Goal: Use online tool/utility: Use online tool/utility

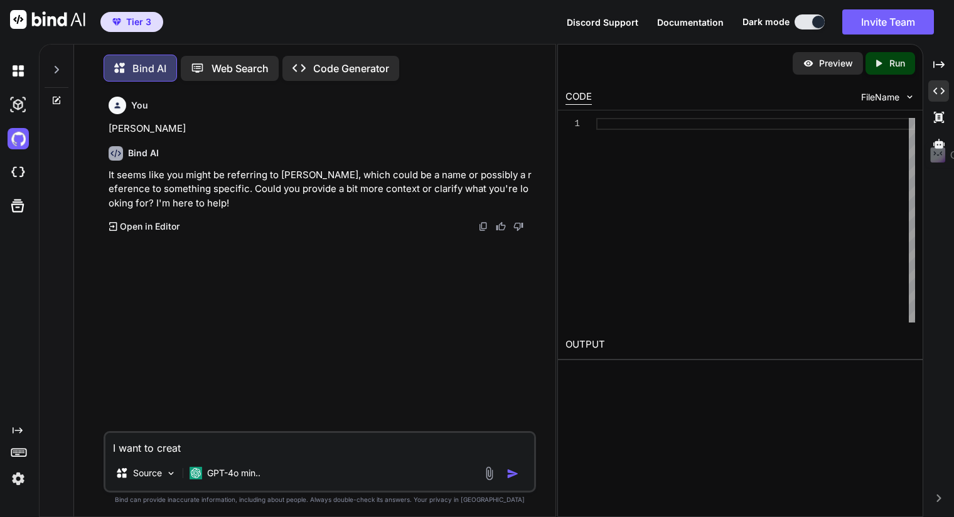
type textarea "I want to create"
type textarea "x"
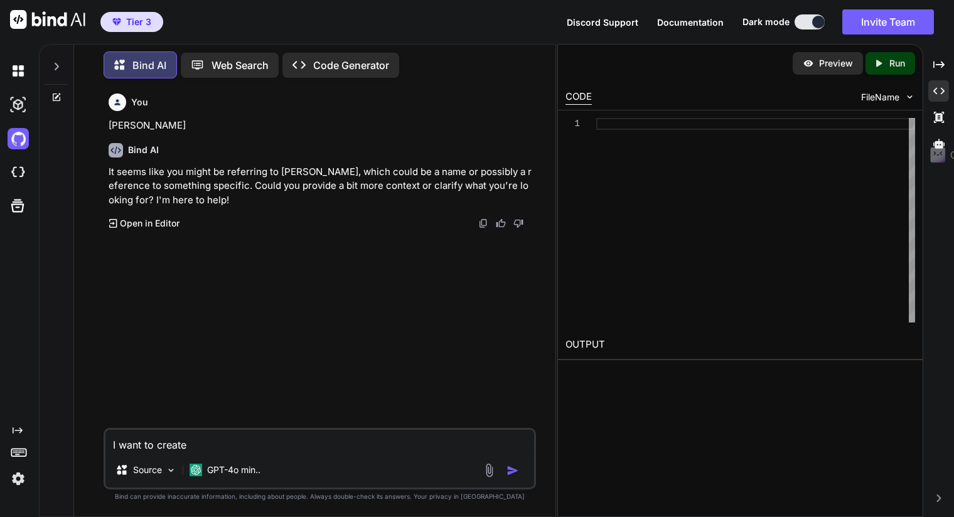
type textarea "I want to create"
type textarea "x"
type textarea "I want to create a"
type textarea "x"
type textarea "I want to create a"
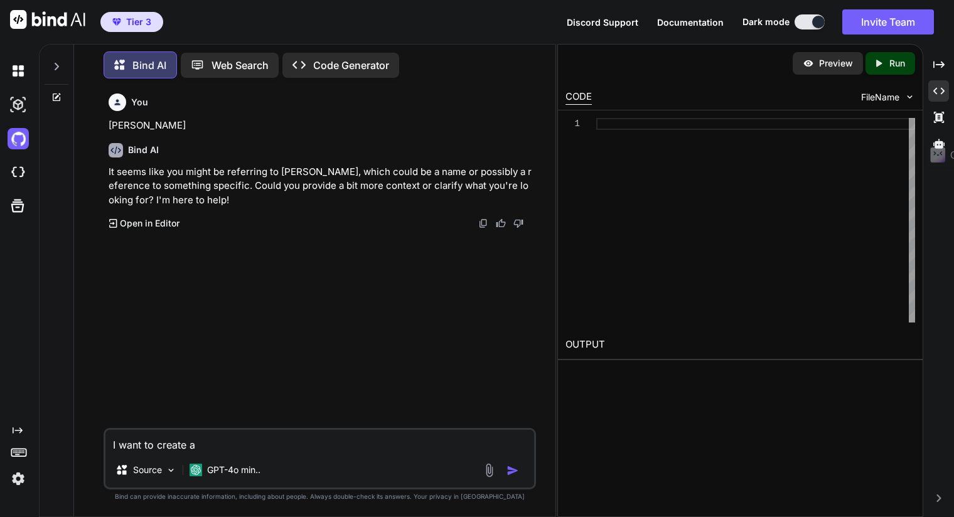
type textarea "x"
type textarea "I want to create a t"
type textarea "x"
type textarea "I want to create a tr"
type textarea "x"
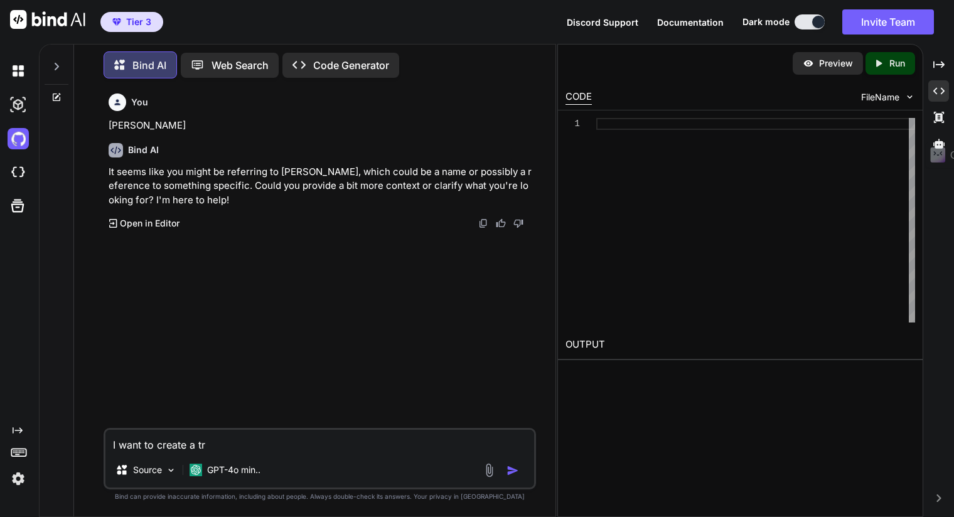
type textarea "I want to create a tra"
type textarea "x"
type textarea "I want to create a trac"
type textarea "x"
type textarea "I want to create a track"
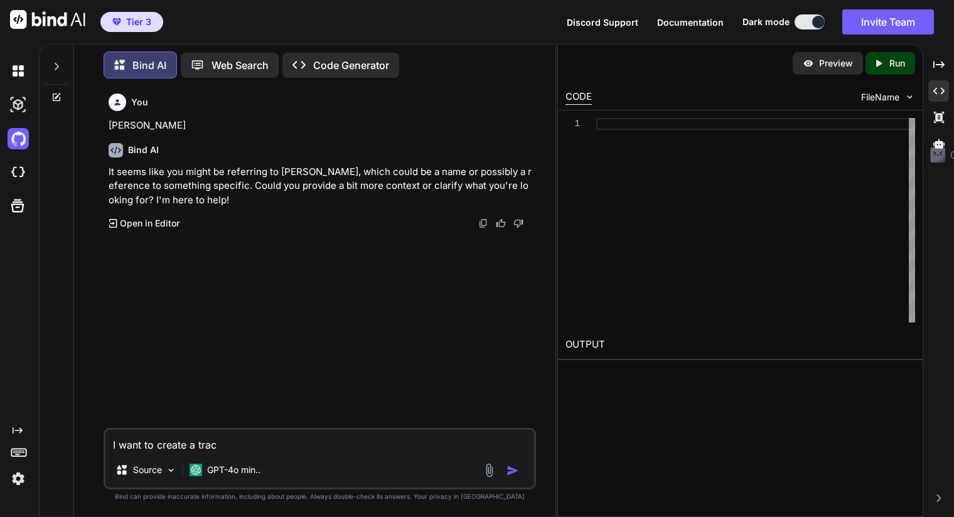
type textarea "x"
type textarea "I want to create a tracke"
type textarea "x"
type textarea "I want to create a tracker"
type textarea "x"
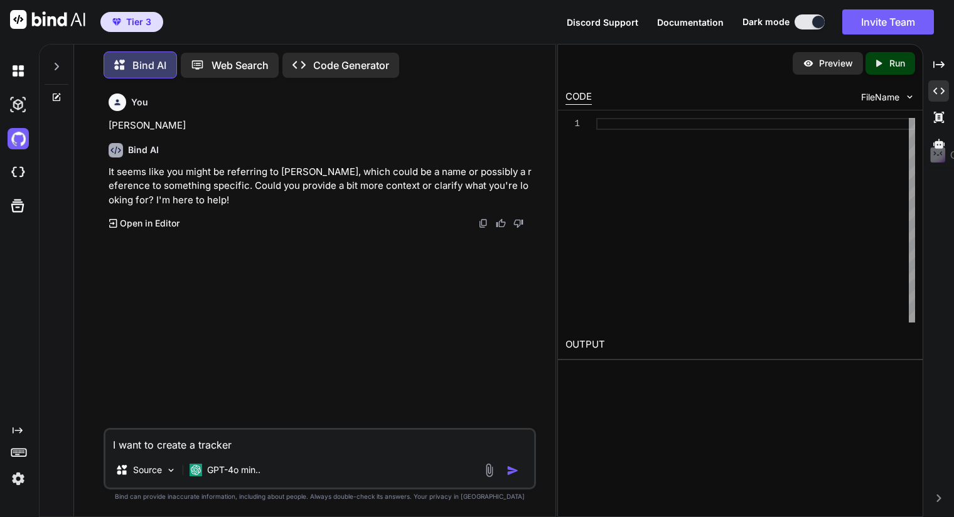
type textarea "I want to create a tracker"
type textarea "x"
type textarea "I want to create a tracker f"
type textarea "x"
type textarea "I want to create a tracker fo"
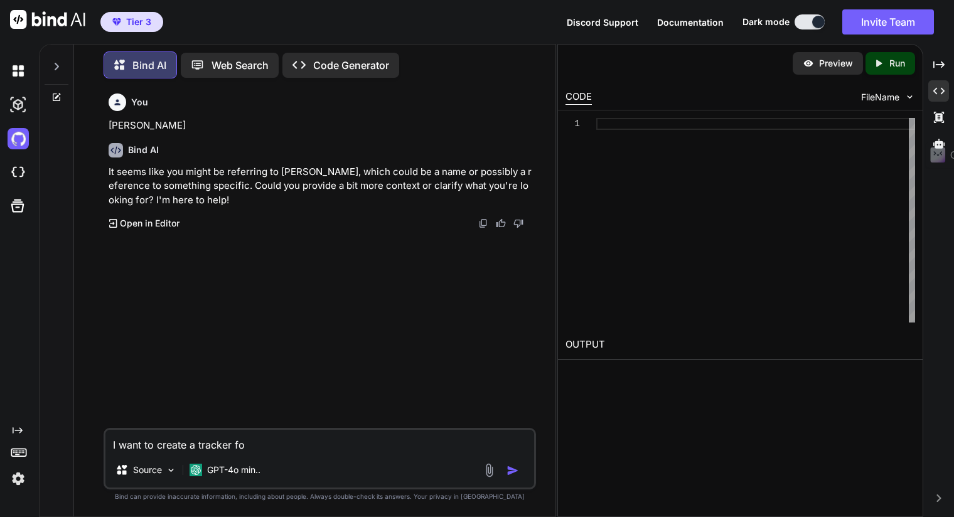
type textarea "x"
type textarea "I want to create a tracker for"
type textarea "x"
type textarea "I want to create a tracker for"
type textarea "x"
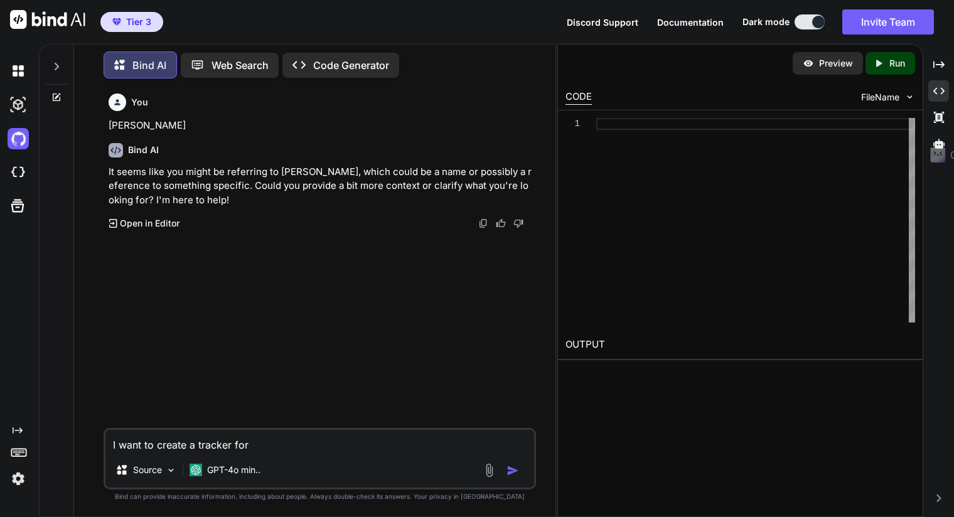
type textarea "I want to create a tracker for a"
type textarea "x"
type textarea "I want to create a tracker for al"
type textarea "x"
type textarea "I want to create a tracker for all"
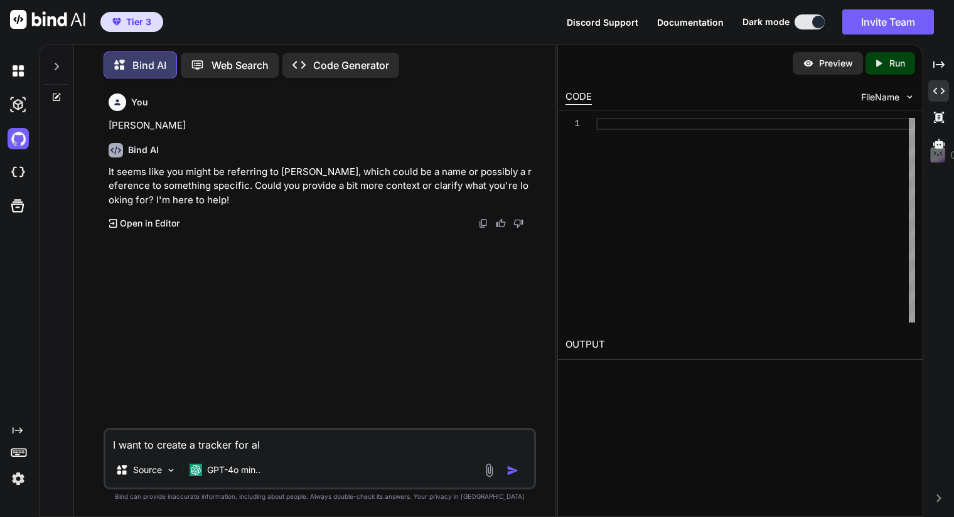
type textarea "x"
type textarea "I want to create a tracker for all"
type textarea "x"
type textarea "I want to create a tracker for all t"
type textarea "x"
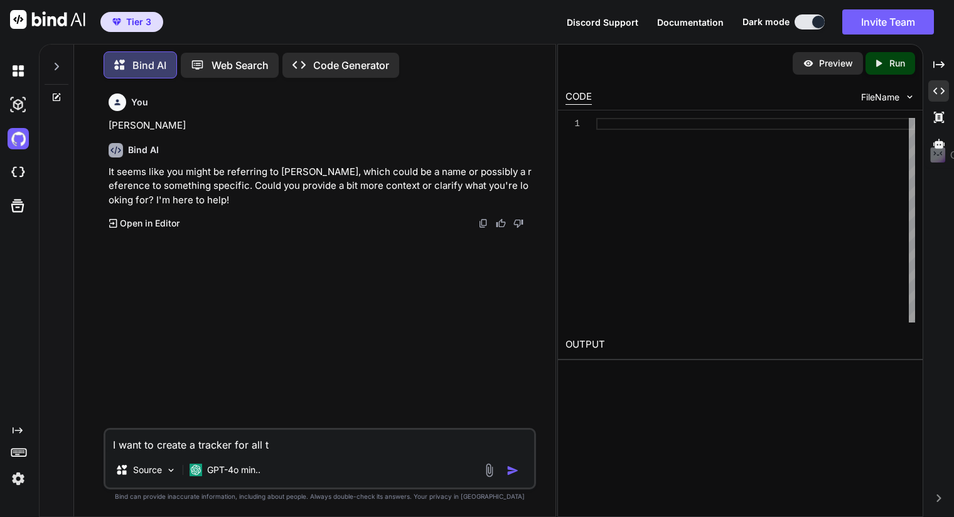
type textarea "I want to create a tracker for all th"
type textarea "x"
type textarea "I want to create a tracker for all the"
type textarea "x"
type textarea "I want to create a tracker for all the"
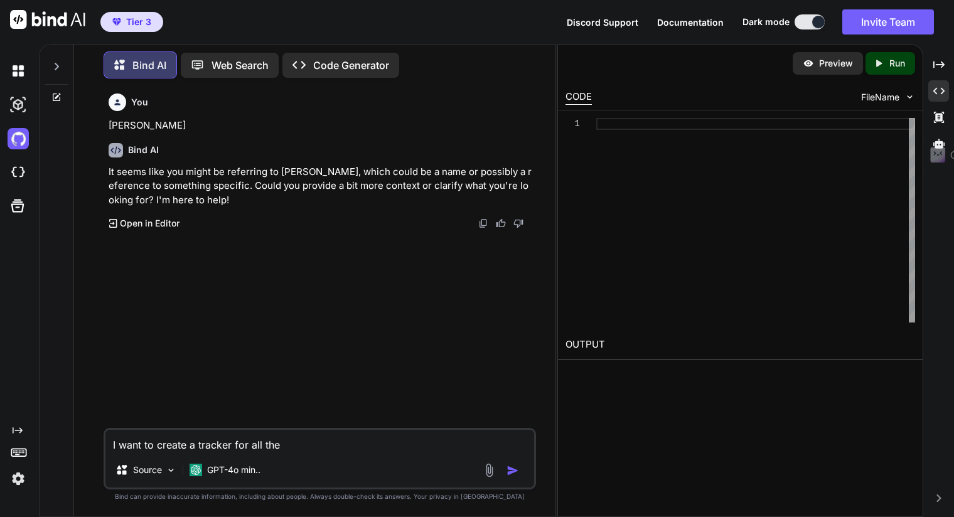
type textarea "x"
type textarea "I want to create a tracker for all the S"
type textarea "x"
type textarea "I want to create a tracker for all the So"
type textarea "x"
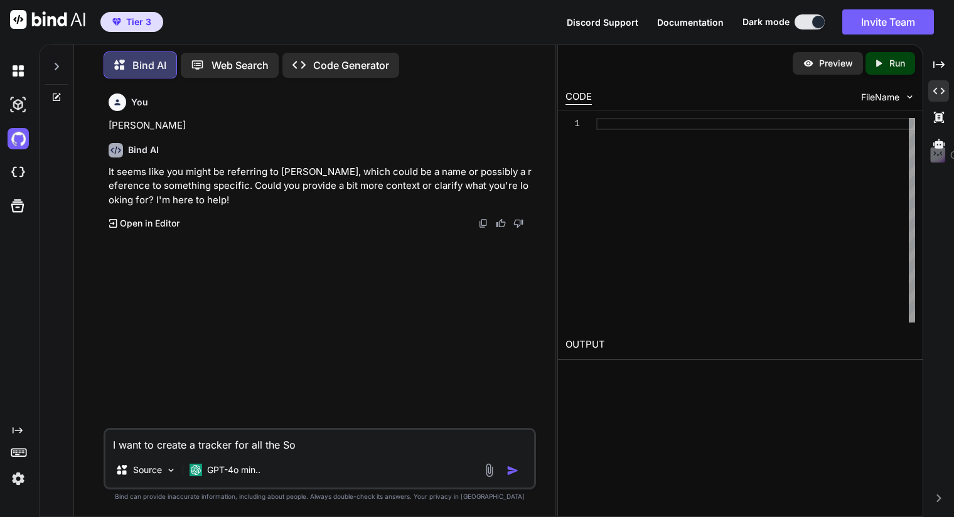
type textarea "I want to create a tracker for all the Sof"
type textarea "x"
type textarea "I want to create a tracker for all the Soft"
type textarea "x"
type textarea "I want to create a tracker for all the Softw"
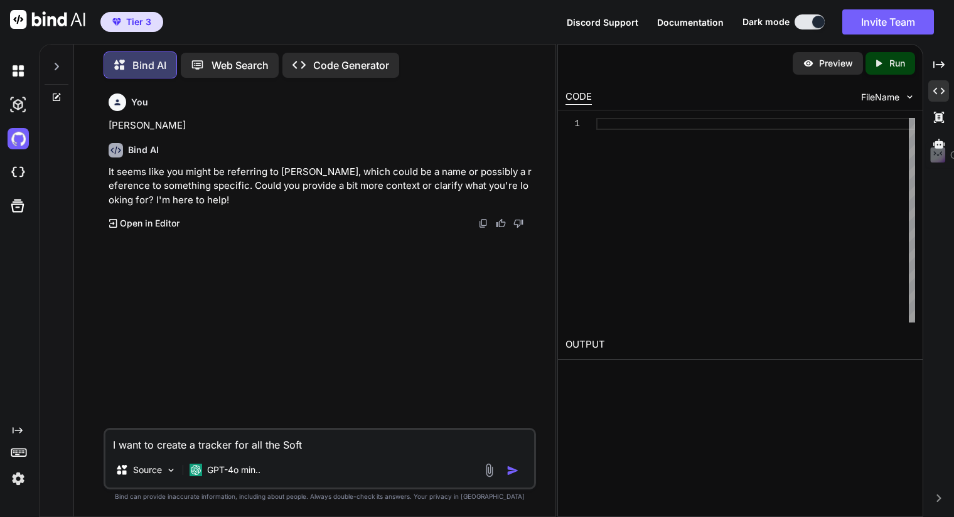
type textarea "x"
type textarea "I want to create a tracker for all the Softwa"
type textarea "x"
type textarea "I want to create a tracker for all the Softwar"
type textarea "x"
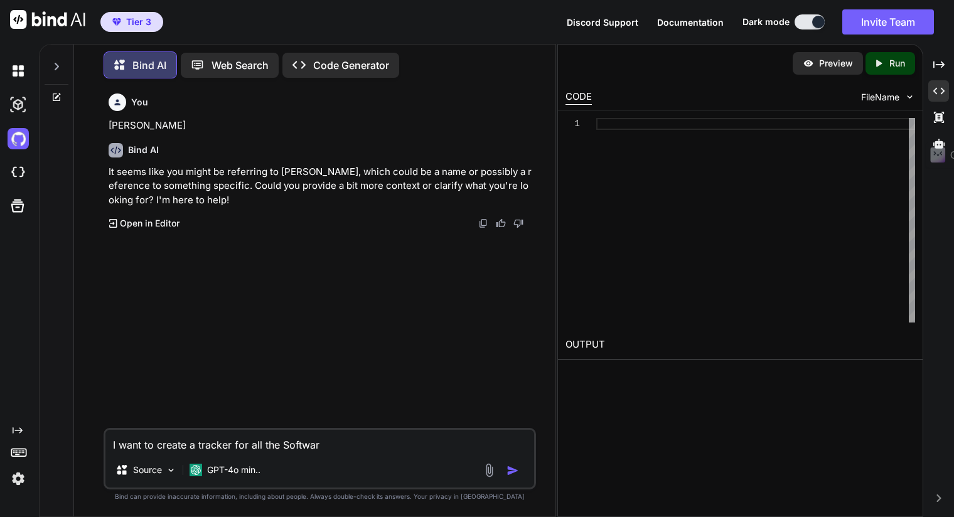
type textarea "I want to create a tracker for all the Software"
type textarea "x"
type textarea "I want to create a tracker for all the Software"
type textarea "x"
type textarea "I want to create a tracker for all the Software a"
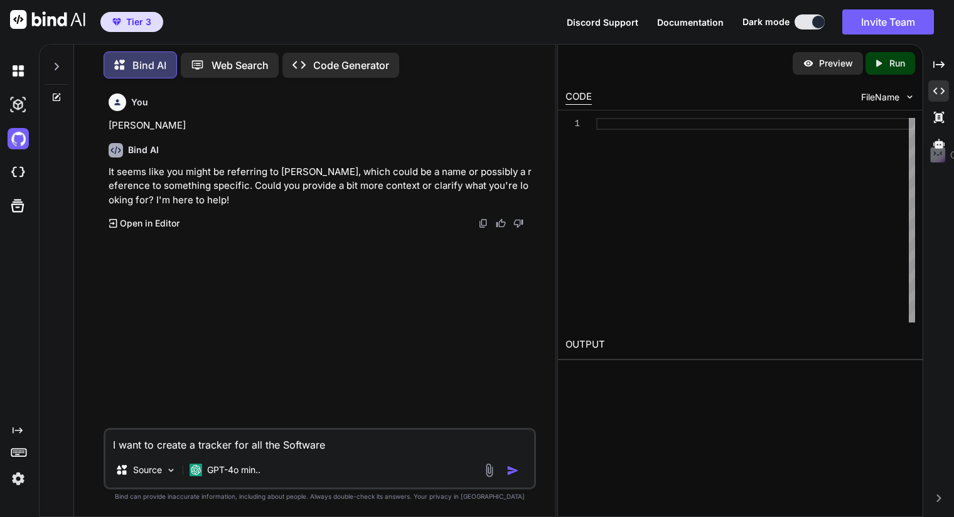
type textarea "x"
type textarea "I want to create a tracker for all the Software an"
type textarea "x"
type textarea "I want to create a tracker for all the Software and"
type textarea "x"
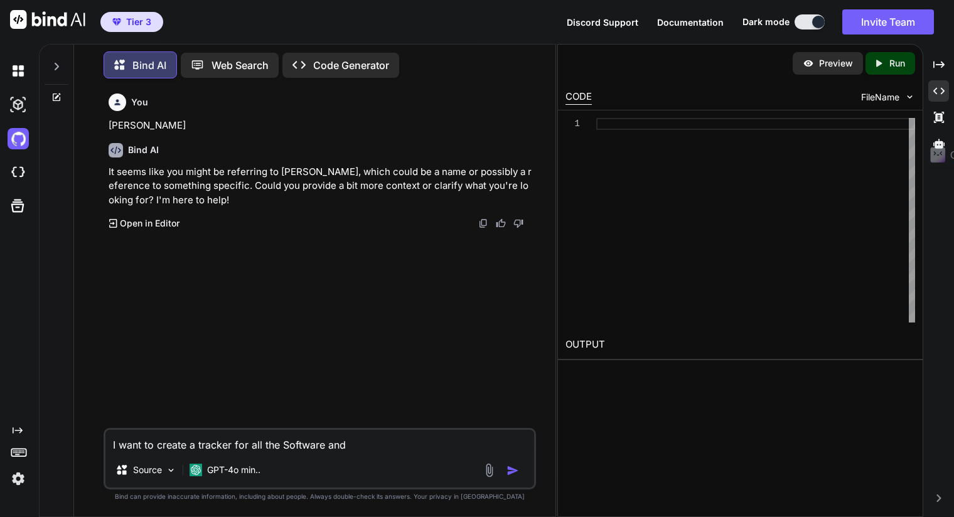
type textarea "I want to create a tracker for all the Software and"
type textarea "x"
type textarea "I want to create a tracker for all the Software and A"
type textarea "x"
type textarea "I want to create a tracker for all the Software and AP"
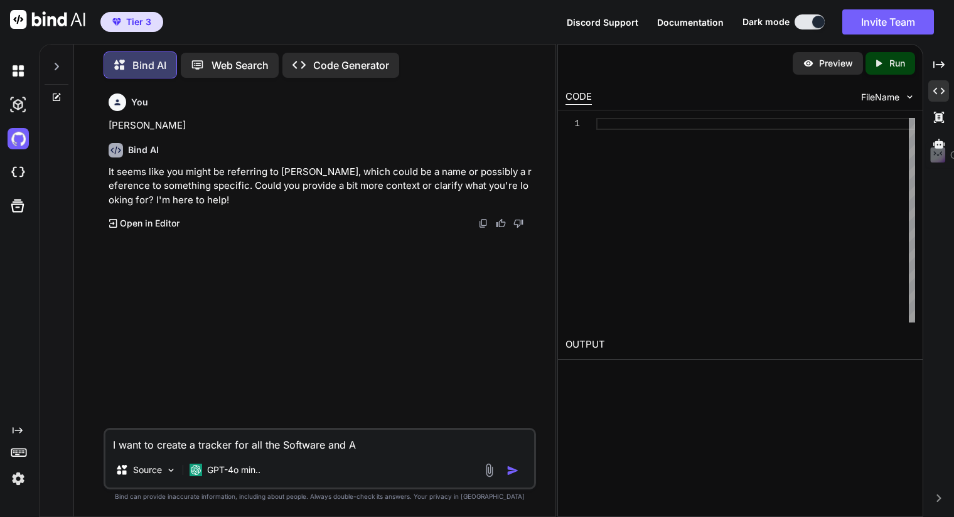
type textarea "x"
type textarea "I want to create a tracker for all the Software and API"
type textarea "x"
type textarea "I want to create a tracker for all the Software and API'"
type textarea "x"
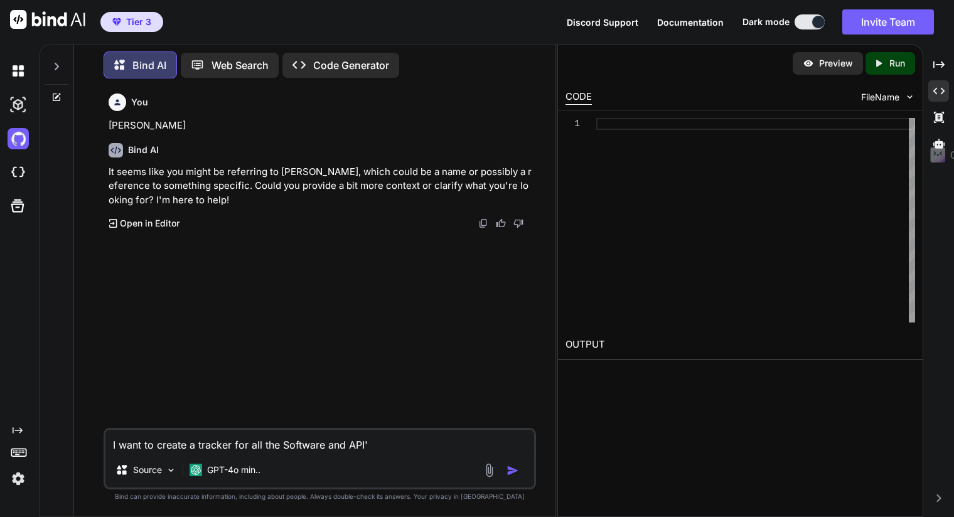
type textarea "I want to create a tracker for all the Software and API's"
type textarea "x"
type textarea "I want to create a tracker for all the Software and API's"
type textarea "x"
type textarea "I want to create a tracker for all the Software and API's r"
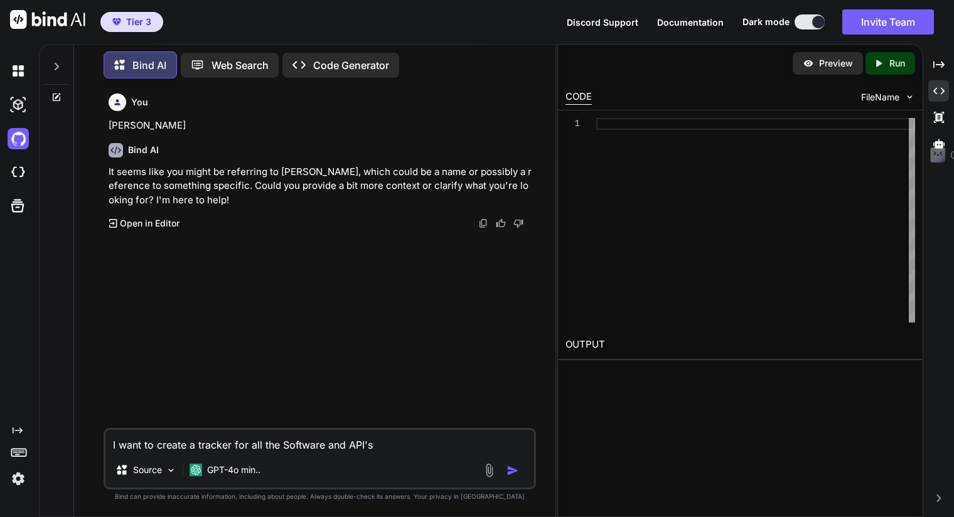
type textarea "x"
type textarea "I want to create a tracker for all the Software and API's re"
type textarea "x"
type textarea "I want to create a tracker for all the Software and API's req"
type textarea "x"
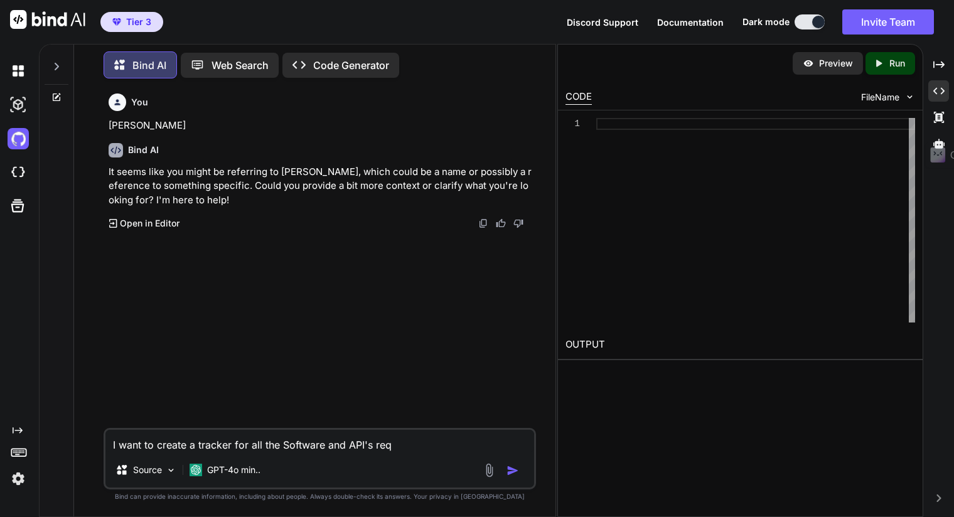
type textarea "I want to create a tracker for all the Software and API's requ"
type textarea "x"
type textarea "I want to create a tracker for all the Software and API's requi"
type textarea "x"
type textarea "I want to create a tracker for all the Software and API's requir"
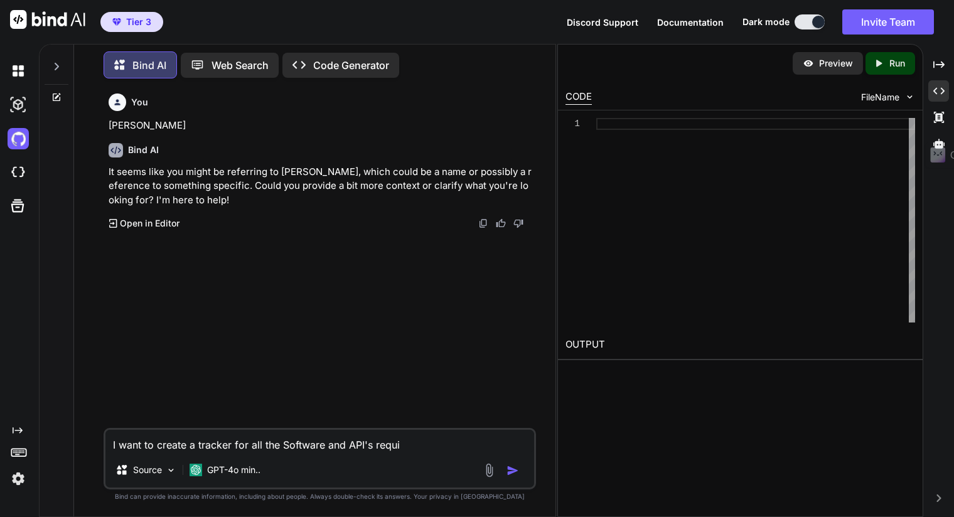
type textarea "x"
type textarea "I want to create a tracker for all the Software and API's require"
type textarea "x"
type textarea "I want to create a tracker for all the Software and API's requires"
type textarea "x"
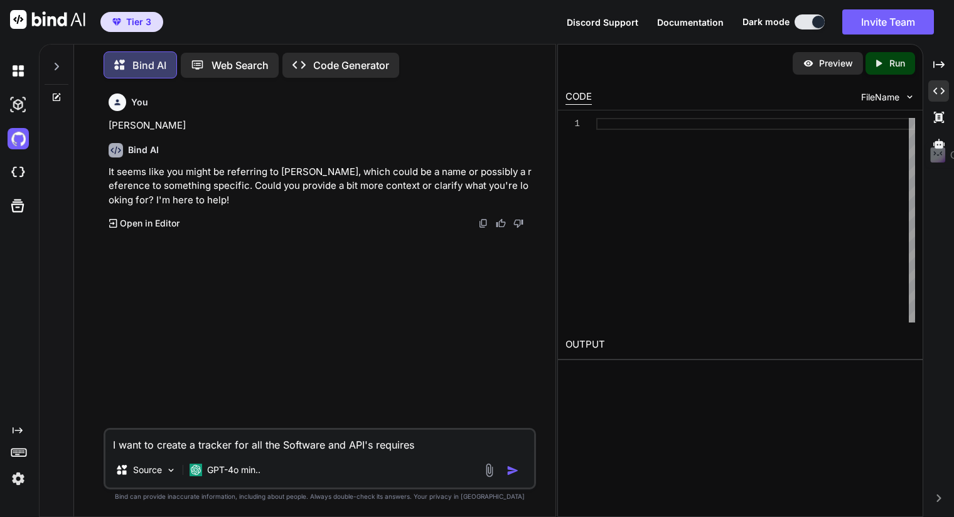
type textarea "I want to create a tracker for all the Software and API's requires"
type textarea "x"
type textarea "I want to create a tracker for all the Software and API's requires t"
type textarea "x"
type textarea "I want to create a tracker for all the Software and API's requires to"
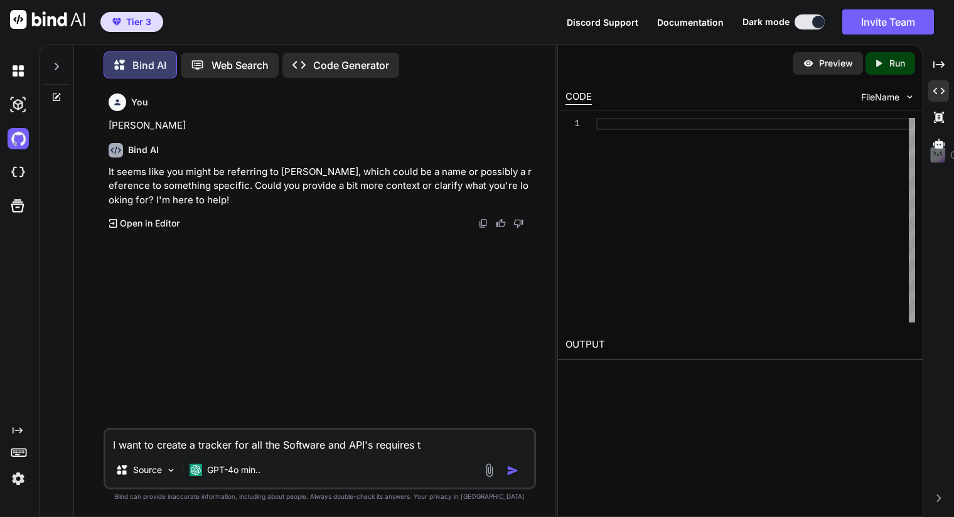
type textarea "x"
type textarea "I want to create a tracker for all the Software and API's requires to"
type textarea "x"
type textarea "I want to create a tracker for all the Software and API's requires to r"
type textarea "x"
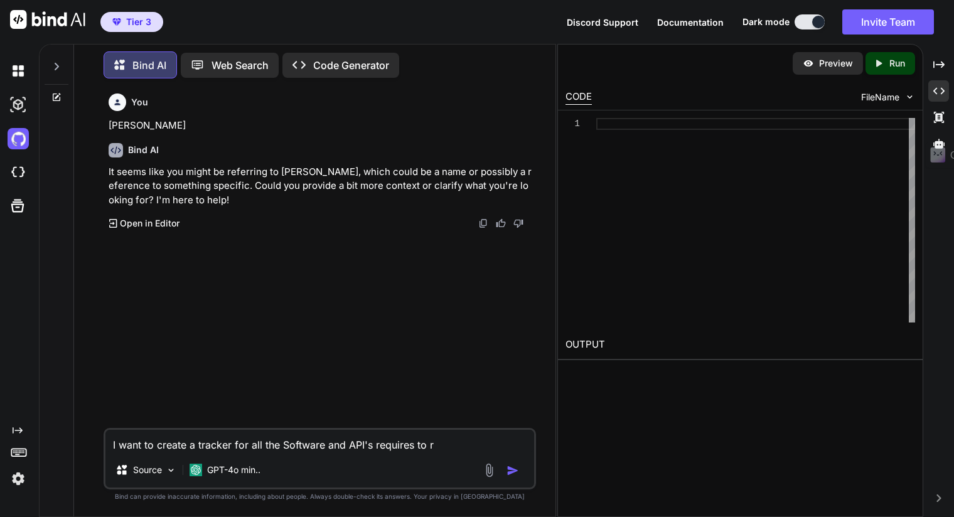
type textarea "I want to create a tracker for all the Software and API's requires to ru"
type textarea "x"
type textarea "I want to create a tracker for all the Software and API's requires to run"
type textarea "x"
type textarea "I want to create a tracker for all the Software and API's requires to run"
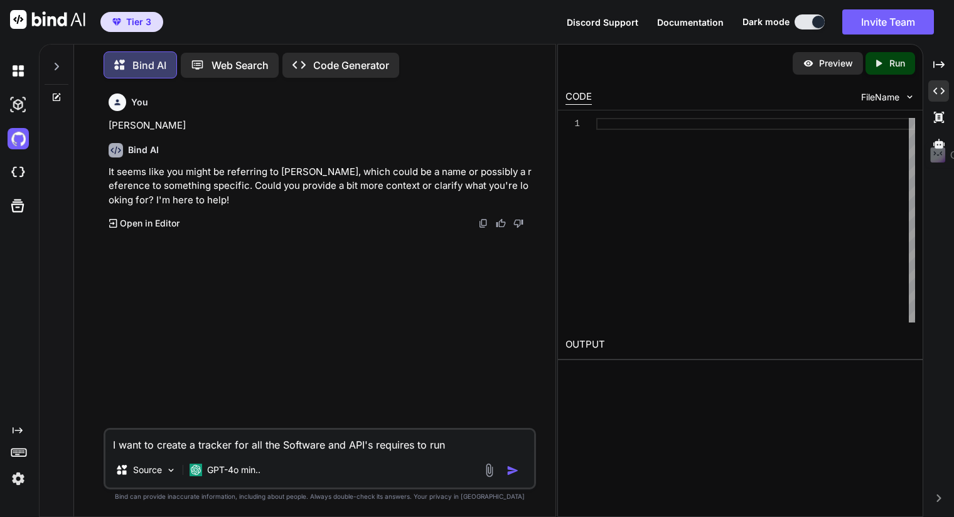
type textarea "x"
type textarea "I want to create a tracker for all the Software and API's requires to run m"
type textarea "x"
type textarea "I want to create a tracker for all the Software and API's requires to run my"
type textarea "x"
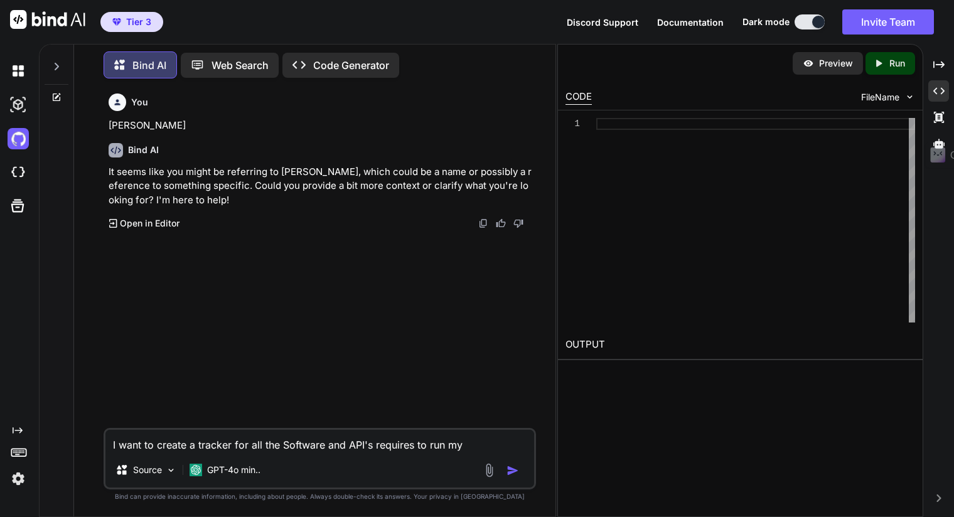
type textarea "I want to create a tracker for all the Software and API's requires to run my"
type textarea "x"
type textarea "I want to create a tracker for all the Software and API's requires to run my N"
type textarea "x"
type textarea "I want to create a tracker for all the Software and API's requires to run my N8"
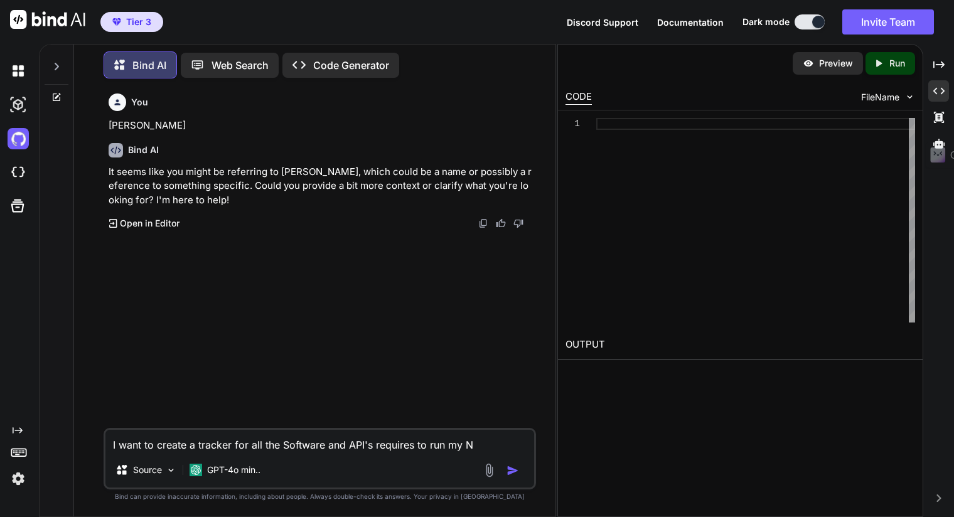
type textarea "x"
type textarea "I want to create a tracker for all the Software and API's requires to run my N8N"
type textarea "x"
type textarea "I want to create a tracker for all the Software and API's requires to run my N8N"
type textarea "x"
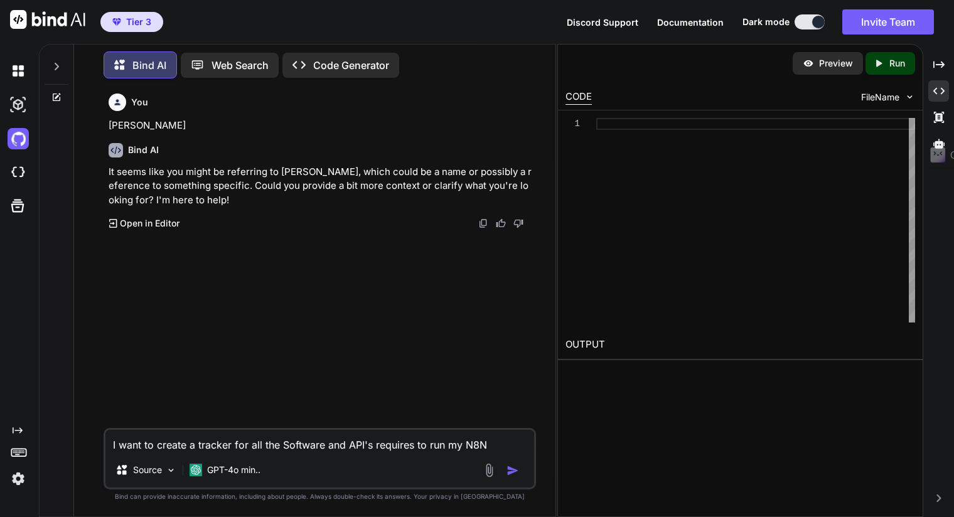
type textarea "I want to create a tracker for all the Software and API's requires to run my N8…"
type textarea "x"
type textarea "I want to create a tracker for all the Software and API's requires to run my N8…"
type textarea "x"
type textarea "I want to create a tracker for all the Software and API's requires to run my N8…"
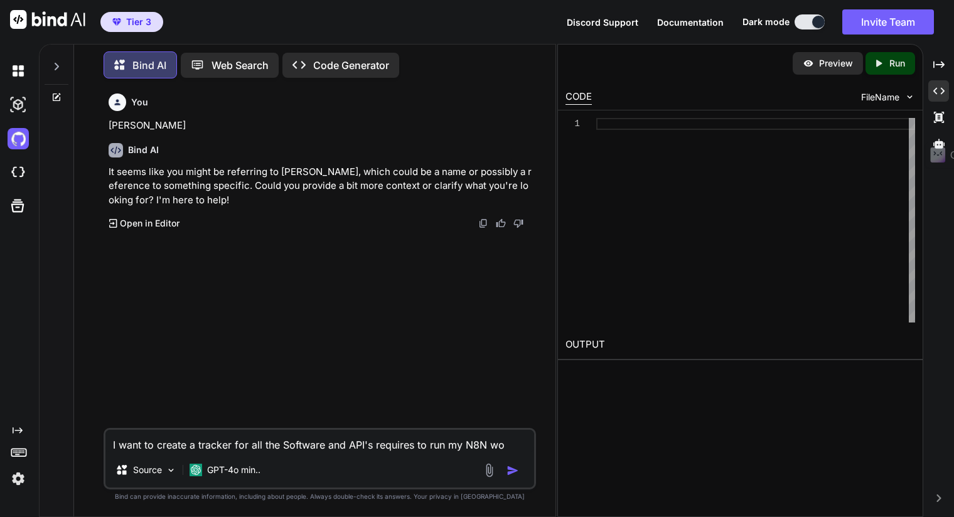
type textarea "x"
type textarea "I want to create a tracker for all the Software and API's requires to run my N8…"
type textarea "x"
type textarea "I want to create a tracker for all the Software and API's requires to run my N8…"
type textarea "x"
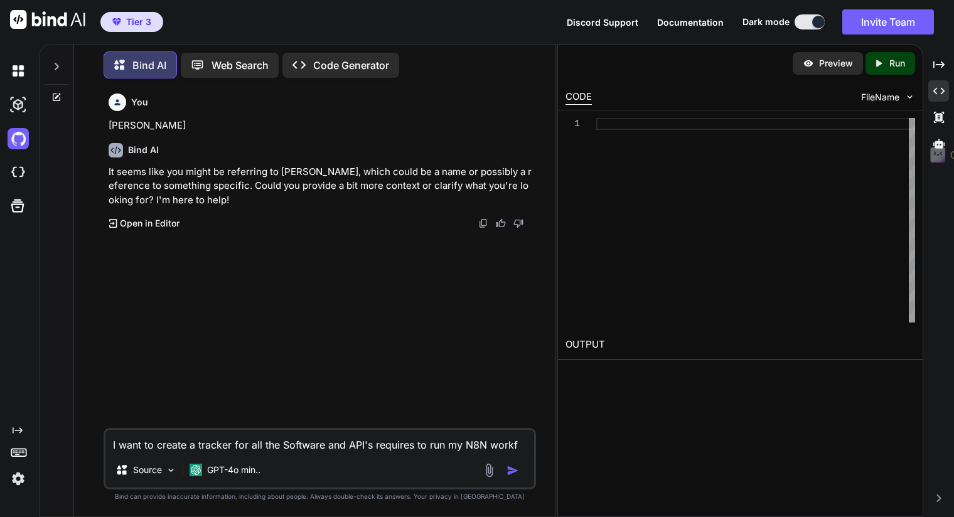
type textarea "I want to create a tracker for all the Software and API's requires to run my N8…"
type textarea "x"
type textarea "I want to create a tracker for all the Software and API's requires to run my N8…"
type textarea "x"
type textarea "I want to create a tracker for all the Software and API's requires to run my N8…"
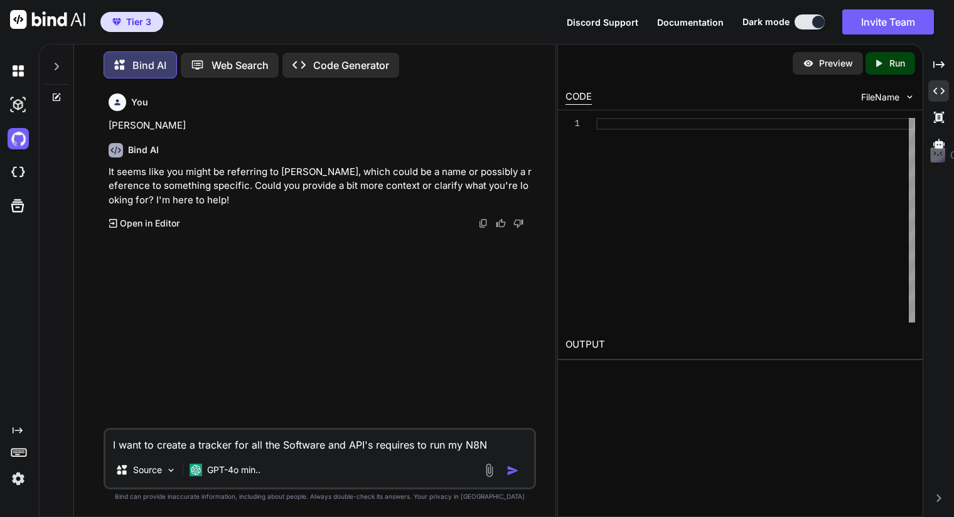
type textarea "x"
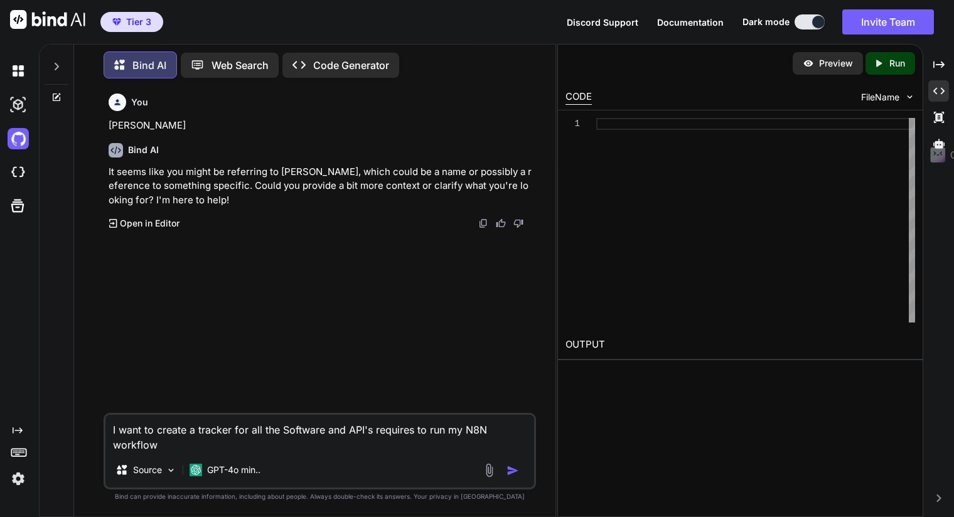
type textarea "I want to create a tracker for all the Software and API's requires to run my N8…"
type textarea "x"
type textarea "I want to create a tracker for all the Software and API's requires to run my N8…"
type textarea "x"
type textarea "I want to create a tracker for all the Software and API's requires to run my N8…"
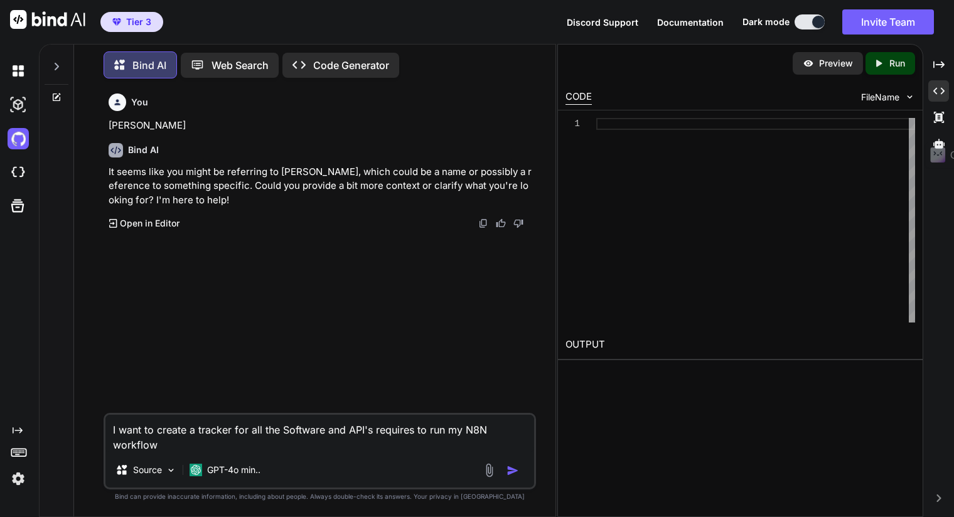
type textarea "x"
type textarea "I want to create a tracker for all the Software and API's requires to run my N8…"
type textarea "x"
type textarea "I want to create a tracker for all the Software and API's requires to run my N8…"
type textarea "x"
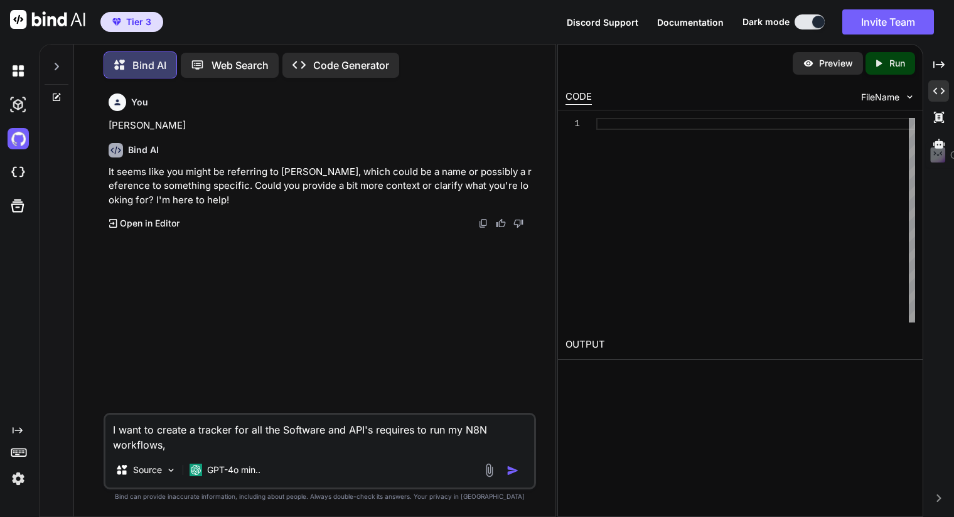
type textarea "I want to create a tracker for all the Software and API's requires to run my N8…"
type textarea "x"
type textarea "I want to create a tracker for all the Software and API's requires to run my N8…"
type textarea "x"
type textarea "I want to create a tracker for all the Software and API's requires to run my N8…"
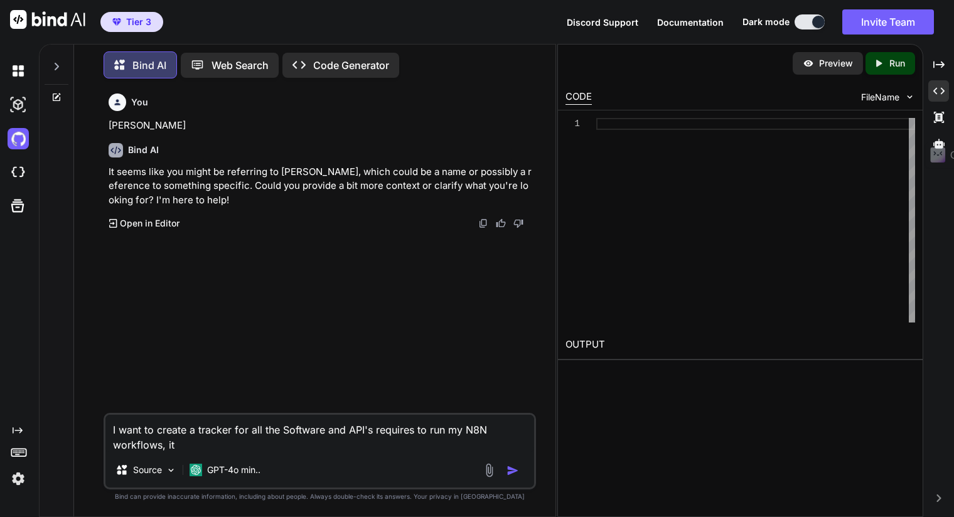
type textarea "x"
type textarea "I want to create a tracker for all the Software and API's requires to run my N8…"
type textarea "x"
type textarea "I want to create a tracker for all the Software and API's requires to run my N8…"
type textarea "x"
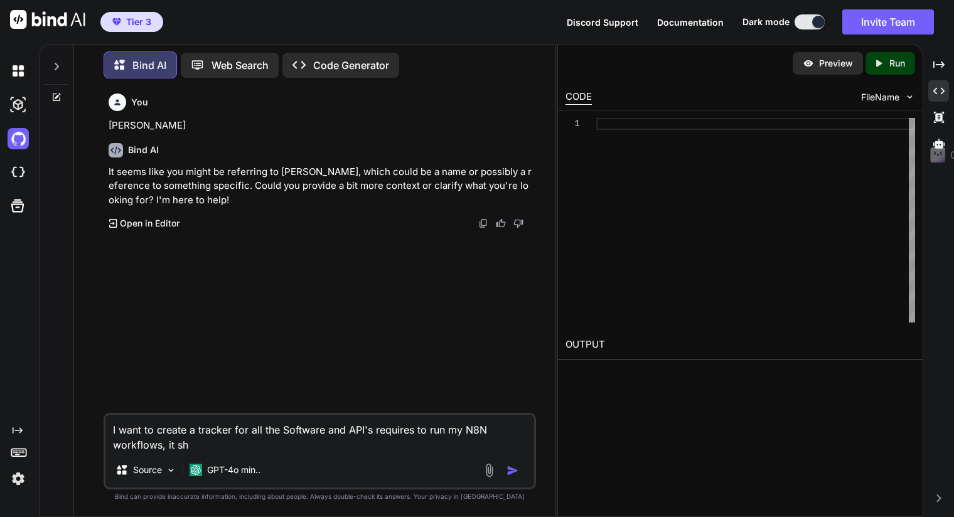
type textarea "I want to create a tracker for all the Software and API's requires to run my N8…"
type textarea "x"
type textarea "I want to create a tracker for all the Software and API's requires to run my N8…"
type textarea "x"
type textarea "I want to create a tracker for all the Software and API's requires to run my N8…"
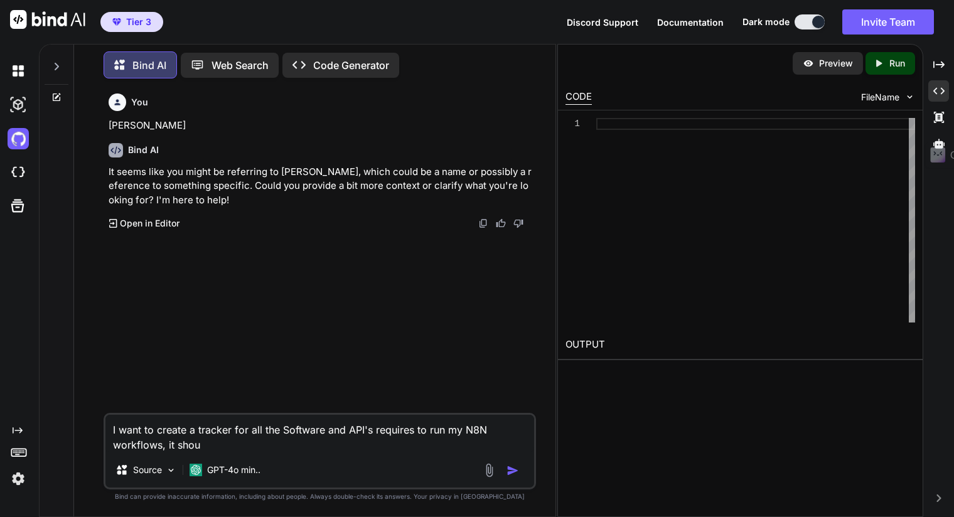
type textarea "x"
type textarea "I want to create a tracker for all the Software and API's requires to run my N8…"
type textarea "x"
type textarea "I want to create a tracker for all the Software and API's requires to run my N8…"
type textarea "x"
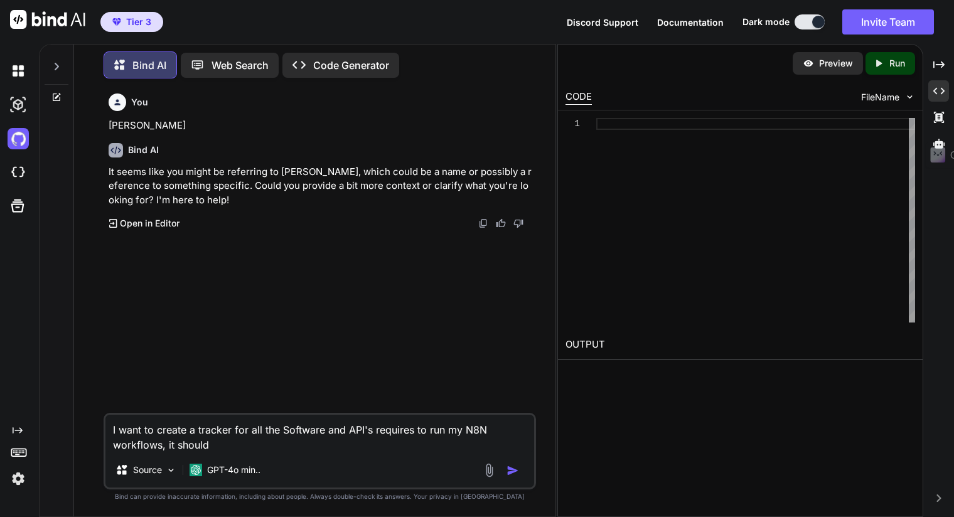
type textarea "I want to create a tracker for all the Software and API's requires to run my N8…"
type textarea "x"
type textarea "I want to create a tracker for all the Software and API's requires to run my N8…"
type textarea "x"
type textarea "I want to create a tracker for all the Software and API's requires to run my N8…"
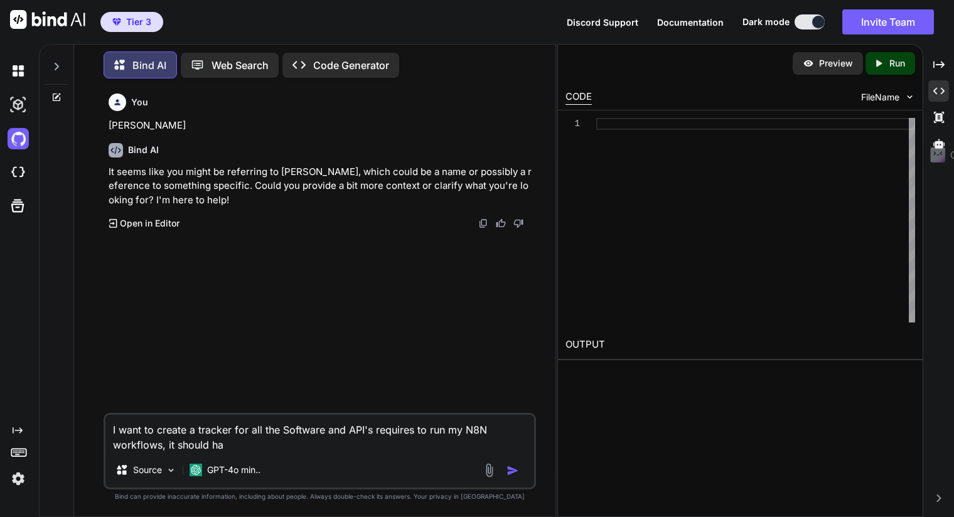
type textarea "x"
type textarea "I want to create a tracker for all the Software and API's requires to run my N8…"
type textarea "x"
type textarea "I want to create a tracker for all the Software and API's requires to run my N8…"
type textarea "x"
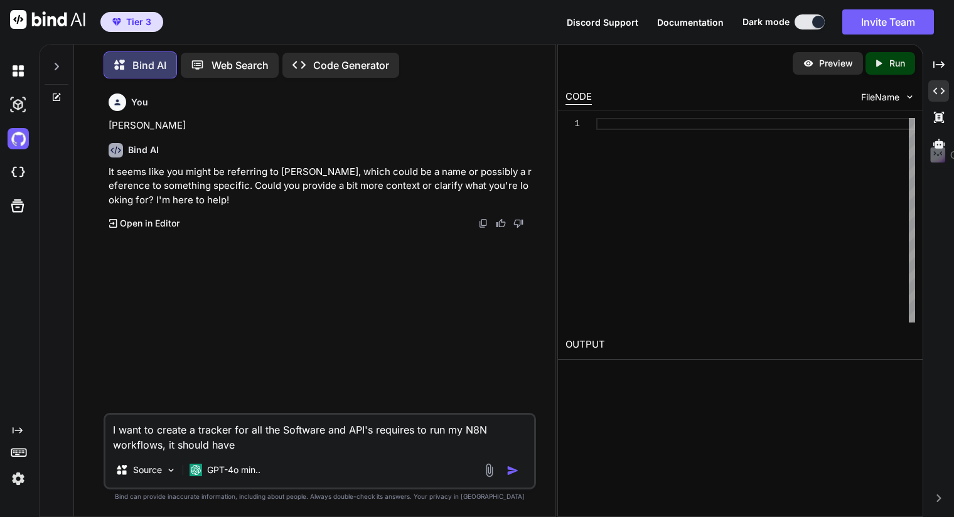
type textarea "I want to create a tracker for all the Software and API's requires to run my N8…"
type textarea "x"
type textarea "I want to create a tracker for all the Software and API's requires to run my N8…"
type textarea "x"
type textarea "I want to create a tracker for all the Software and API's requires to run my N8…"
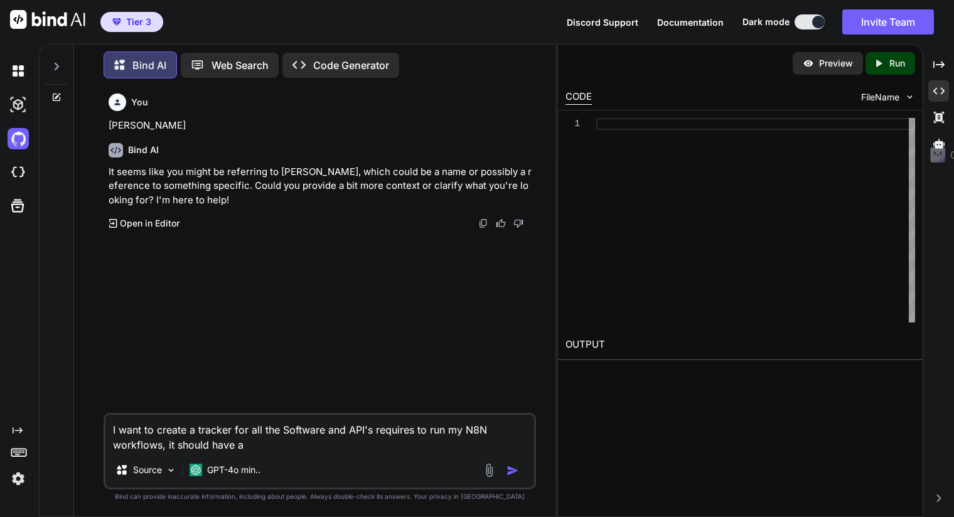
type textarea "x"
type textarea "I want to create a tracker for all the Software and API's requires to run my N8…"
type textarea "x"
type textarea "I want to create a tracker for all the Software and API's requires to run my N8…"
type textarea "x"
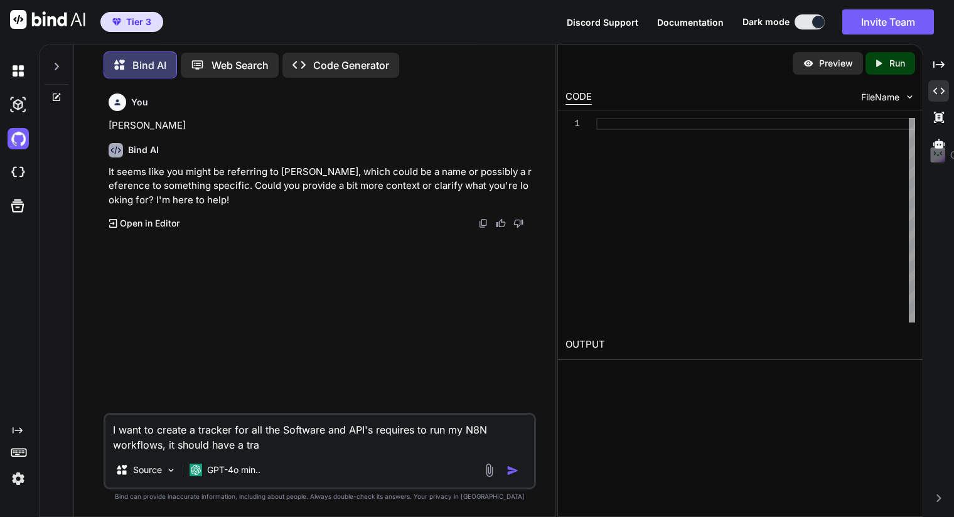
type textarea "I want to create a tracker for all the Software and API's requires to run my N8…"
type textarea "x"
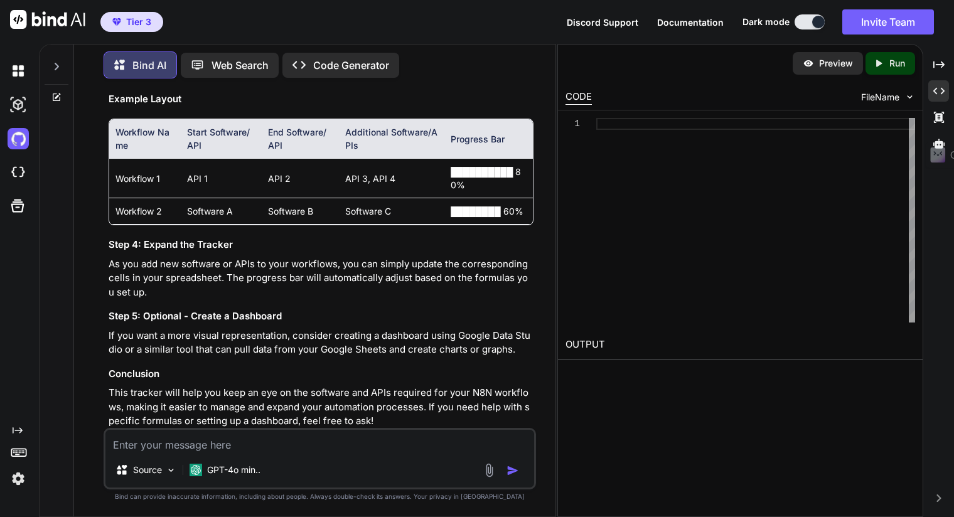
scroll to position [781, 0]
